Goal: Register for event/course

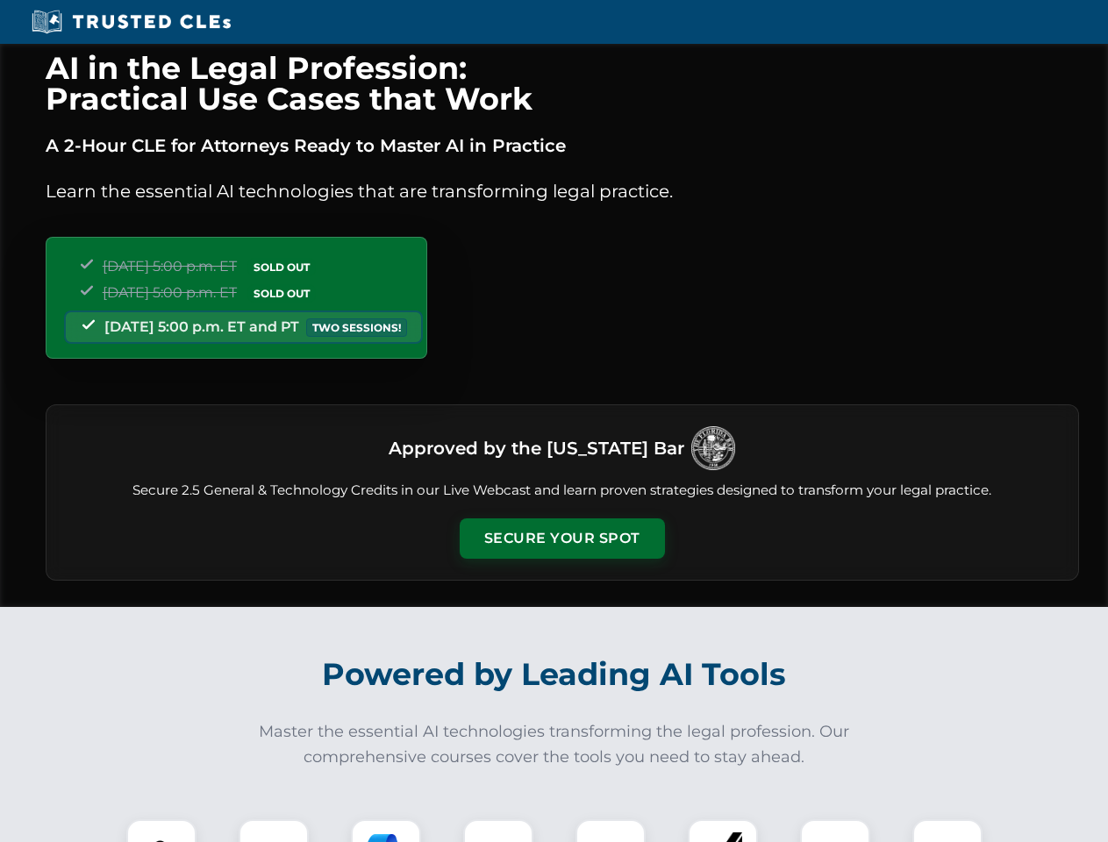
click at [561, 538] on button "Secure Your Spot" at bounding box center [562, 538] width 205 height 40
click at [161, 831] on img at bounding box center [161, 854] width 51 height 51
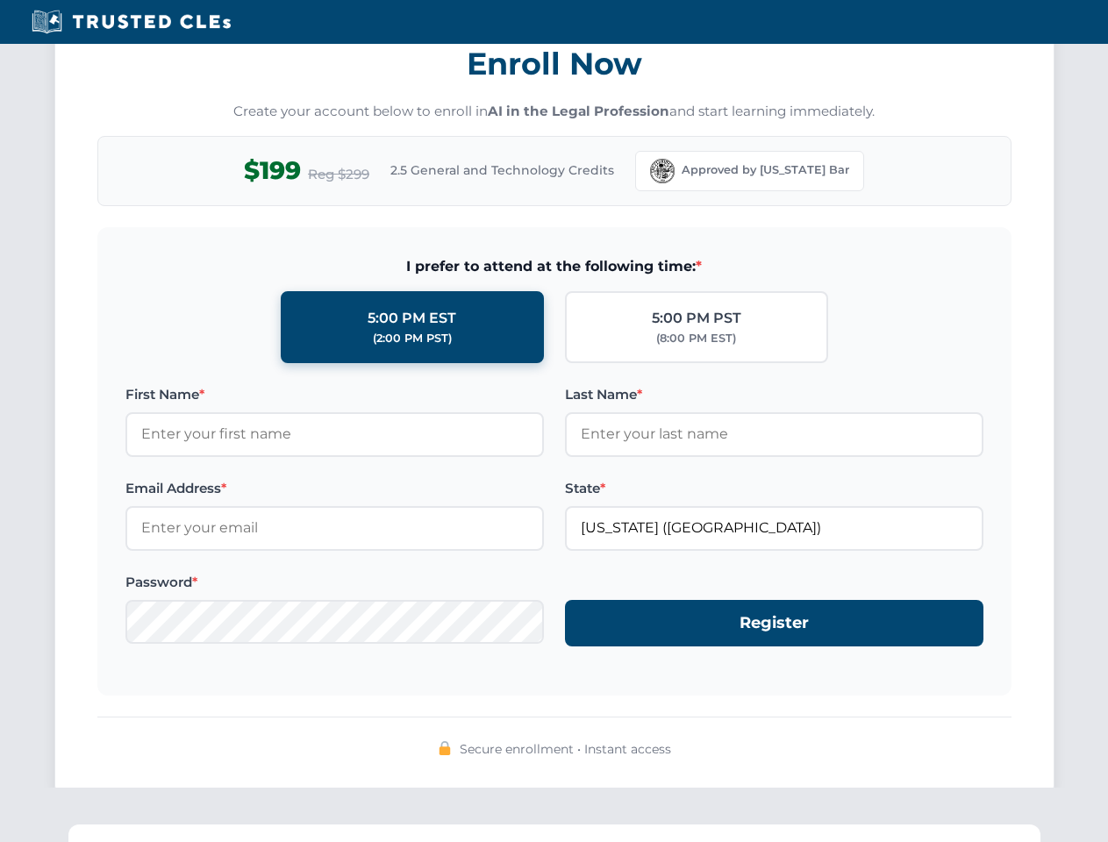
scroll to position [1722, 0]
